Goal: Check status: Check status

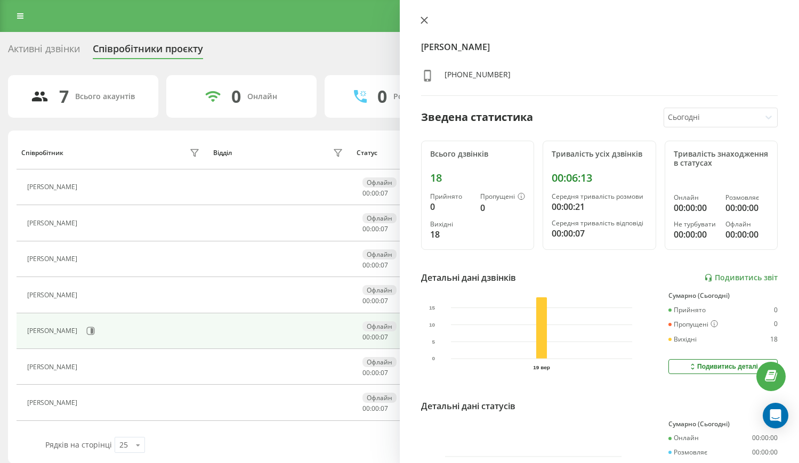
click at [423, 22] on icon at bounding box center [424, 20] width 7 height 7
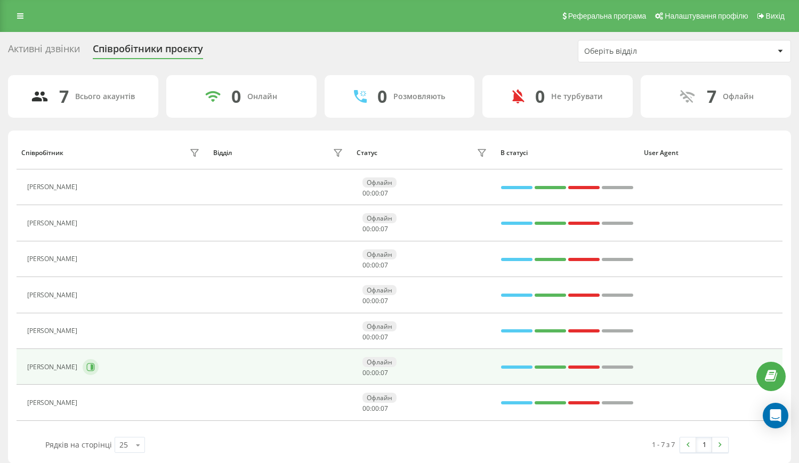
click at [93, 368] on icon at bounding box center [92, 367] width 3 height 5
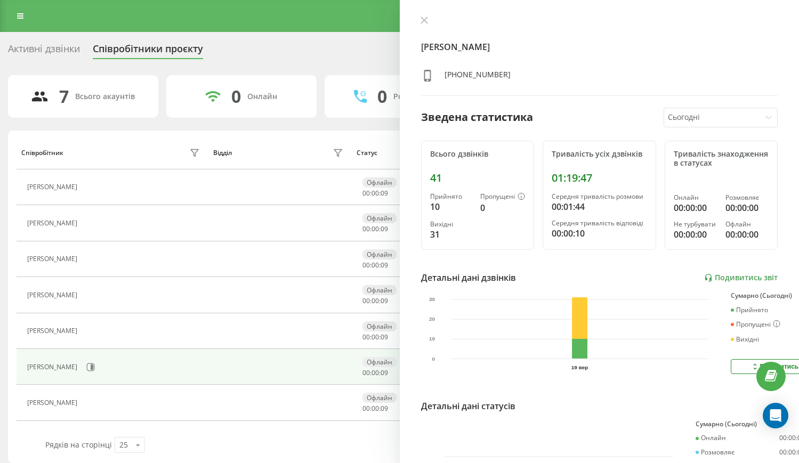
click at [426, 16] on div at bounding box center [599, 21] width 357 height 11
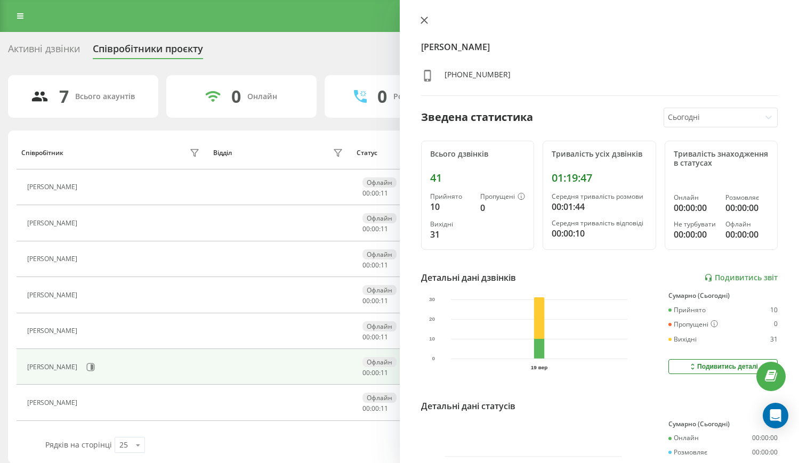
click at [426, 18] on icon at bounding box center [424, 20] width 6 height 6
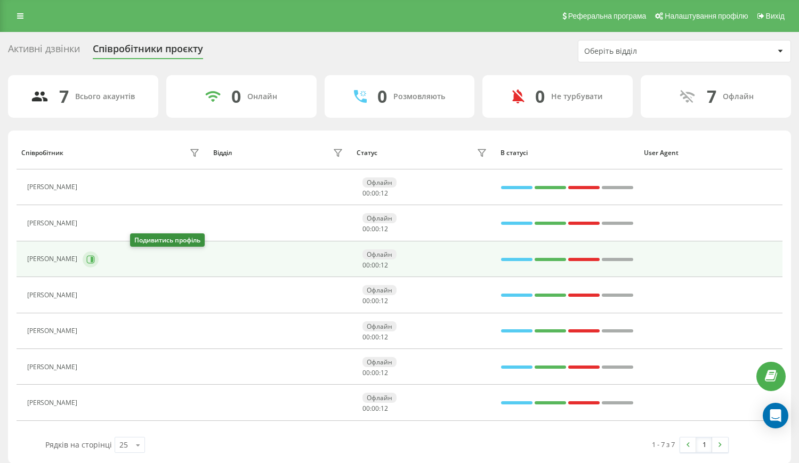
click at [95, 258] on icon at bounding box center [91, 259] width 8 height 8
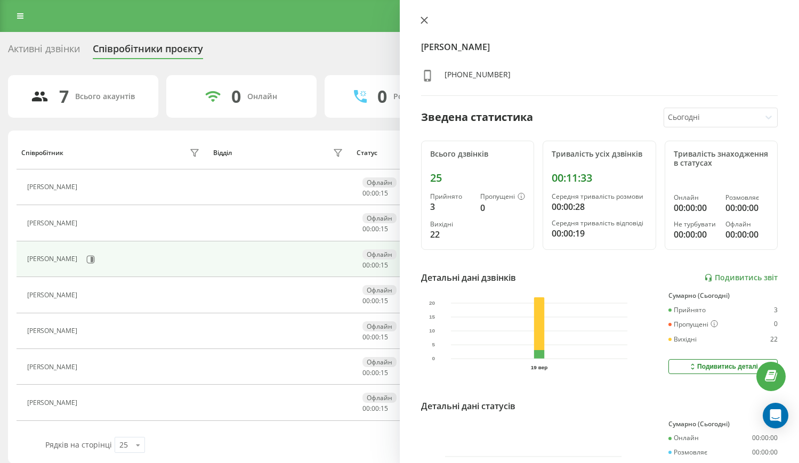
click at [421, 21] on icon at bounding box center [424, 20] width 7 height 7
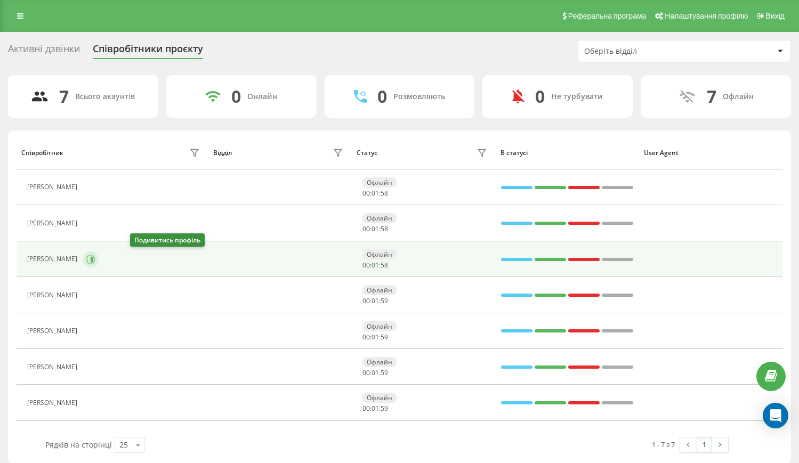
click at [95, 260] on icon at bounding box center [90, 259] width 9 height 9
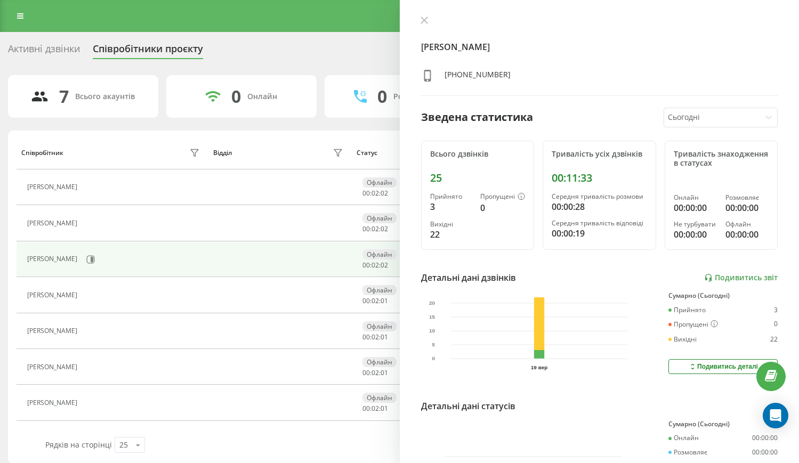
click at [423, 16] on div at bounding box center [599, 21] width 357 height 11
click at [424, 21] on icon at bounding box center [424, 20] width 7 height 7
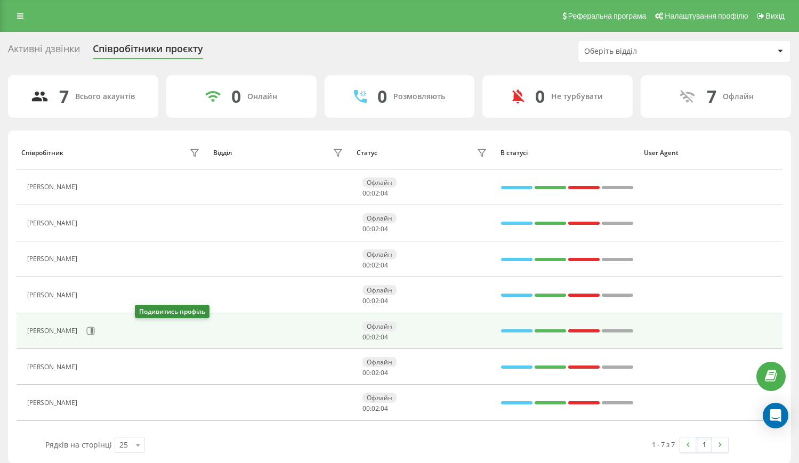
click at [95, 335] on icon at bounding box center [90, 331] width 9 height 9
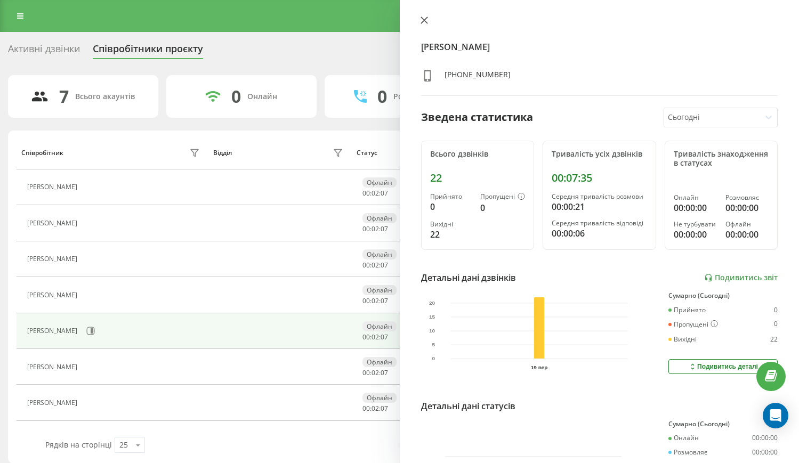
click at [423, 22] on icon at bounding box center [424, 20] width 6 height 6
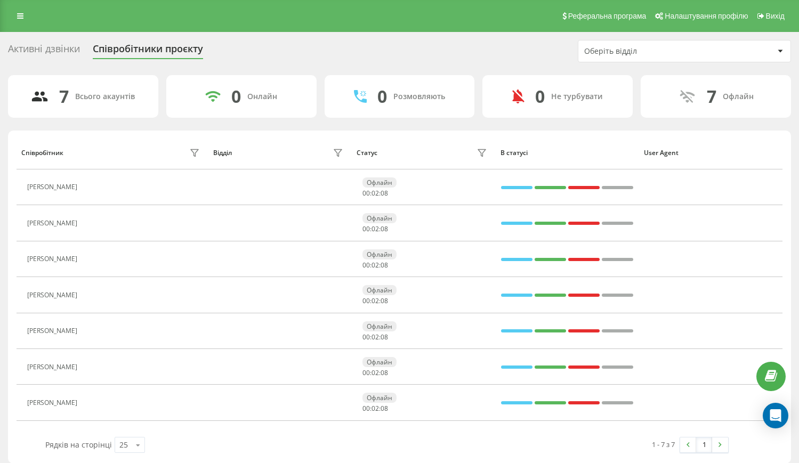
click at [93, 223] on icon at bounding box center [89, 223] width 9 height 9
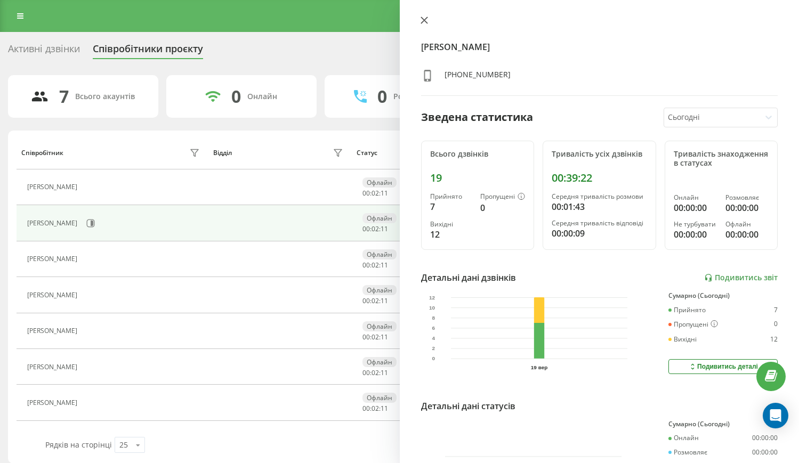
click at [421, 21] on icon at bounding box center [424, 20] width 7 height 7
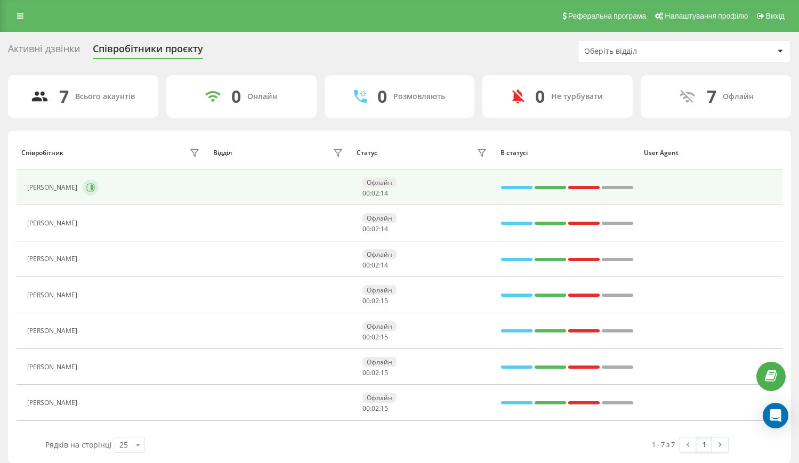
click at [95, 184] on icon at bounding box center [90, 187] width 9 height 9
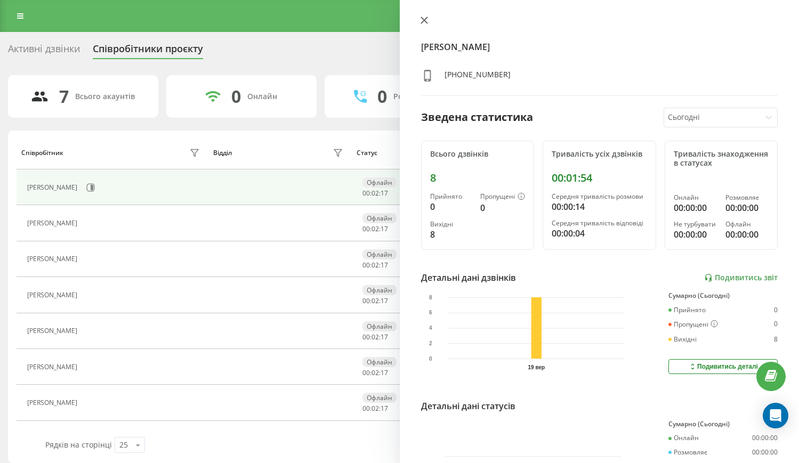
click at [423, 22] on icon at bounding box center [424, 20] width 7 height 7
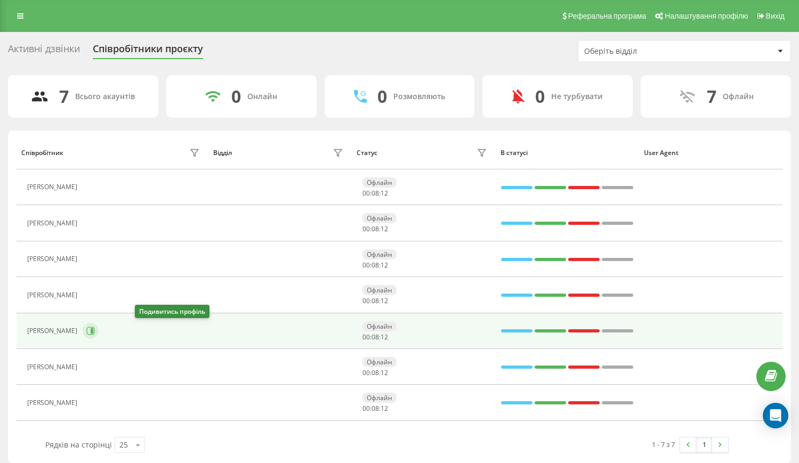
click at [95, 334] on icon at bounding box center [90, 331] width 9 height 9
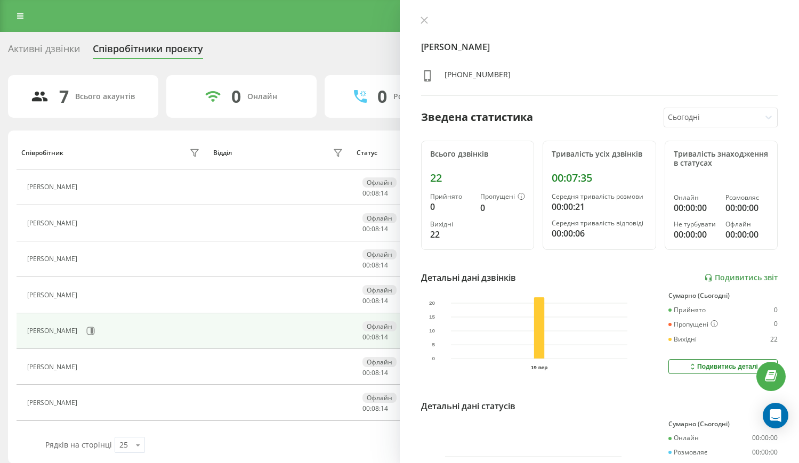
click at [415, 16] on div "[PERSON_NAME] [PHONE_NUMBER] Зведена статистика Сьогодні Всього дзвінків 22 При…" at bounding box center [600, 231] width 400 height 463
click at [424, 18] on icon at bounding box center [424, 20] width 7 height 7
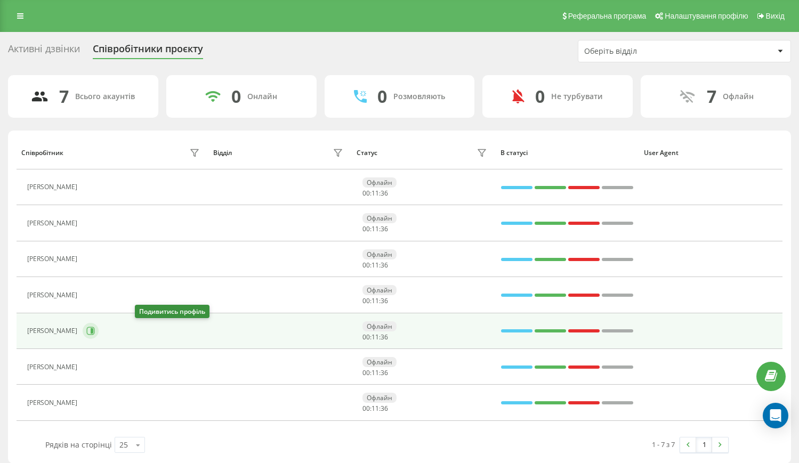
click at [95, 334] on icon at bounding box center [90, 331] width 9 height 9
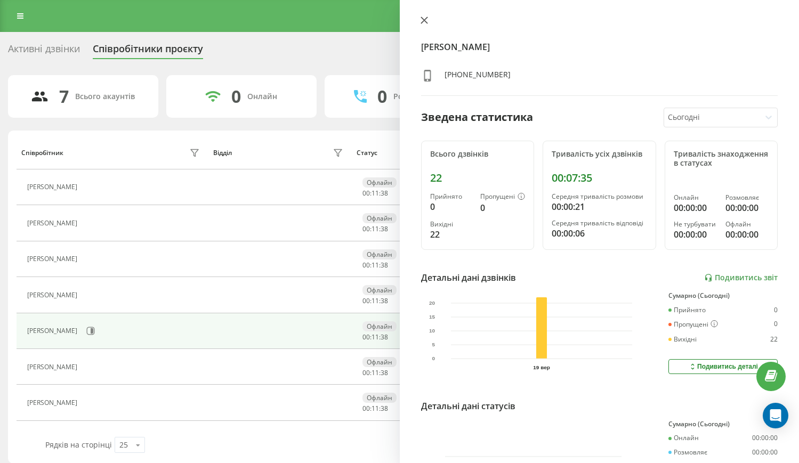
click at [423, 19] on icon at bounding box center [424, 20] width 7 height 7
